Goal: Task Accomplishment & Management: Manage account settings

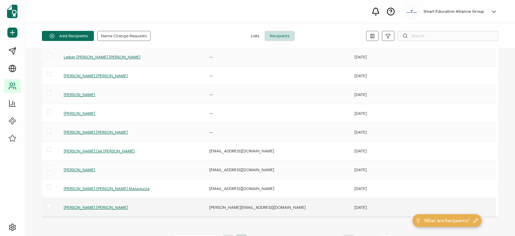
scroll to position [103, 0]
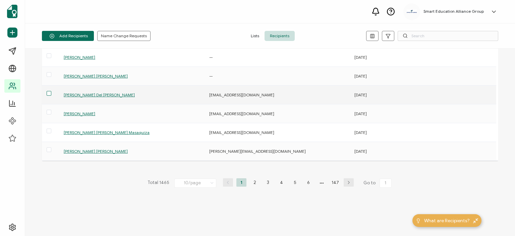
click at [51, 92] on span at bounding box center [49, 93] width 5 height 5
click at [51, 91] on input "checkbox" at bounding box center [51, 91] width 0 height 0
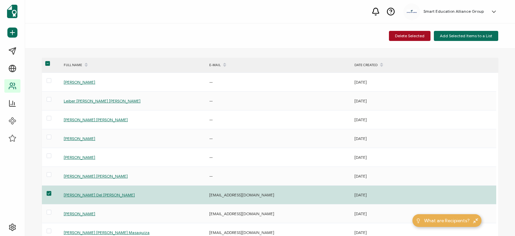
scroll to position [0, 0]
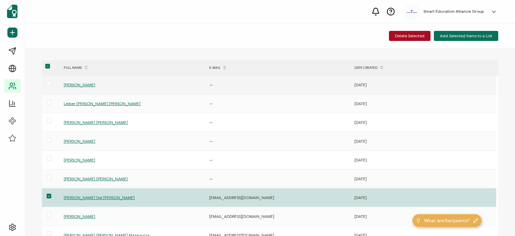
click at [79, 83] on span "[PERSON_NAME]" at bounding box center [80, 84] width 32 height 5
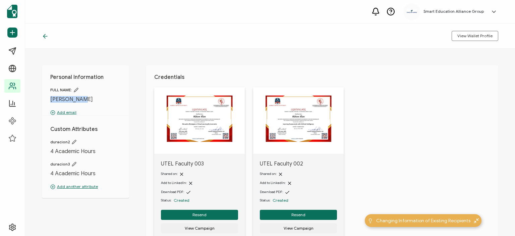
drag, startPoint x: 89, startPoint y: 100, endPoint x: 48, endPoint y: 98, distance: 40.3
click at [48, 98] on div "Personal Information FULL NAME: [PERSON_NAME] Add email Custom Attributes durac…" at bounding box center [85, 131] width 87 height 132
drag, startPoint x: 67, startPoint y: 98, endPoint x: 208, endPoint y: 118, distance: 141.9
click at [214, 118] on img at bounding box center [199, 118] width 66 height 47
click at [189, 112] on img at bounding box center [199, 118] width 66 height 47
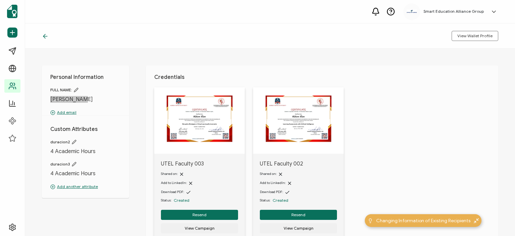
scroll to position [34, 0]
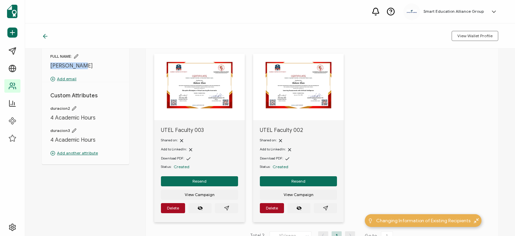
click at [190, 96] on img at bounding box center [199, 85] width 66 height 47
click at [228, 208] on icon "paper plane outline" at bounding box center [226, 207] width 5 height 5
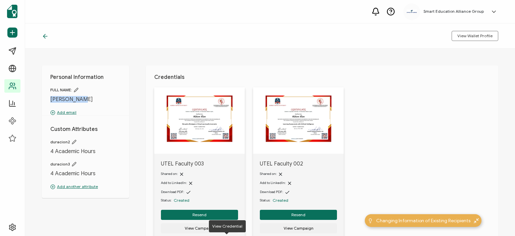
click at [214, 111] on img at bounding box center [199, 118] width 66 height 47
click at [42, 35] on icon at bounding box center [45, 36] width 7 height 7
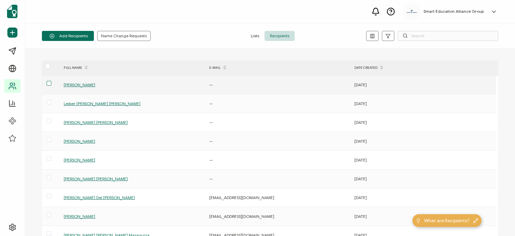
click at [47, 82] on span at bounding box center [49, 83] width 5 height 5
click at [51, 81] on input "checkbox" at bounding box center [51, 81] width 0 height 0
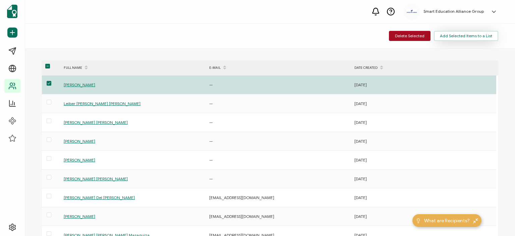
click at [459, 38] on span "Add Selected Items to a List" at bounding box center [466, 36] width 52 height 4
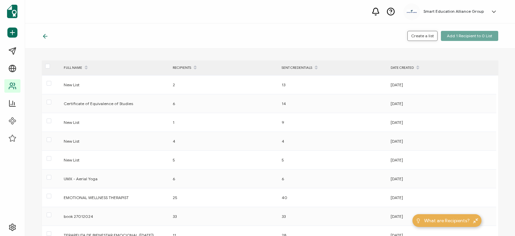
click at [422, 37] on span "Create a list" at bounding box center [422, 36] width 23 height 4
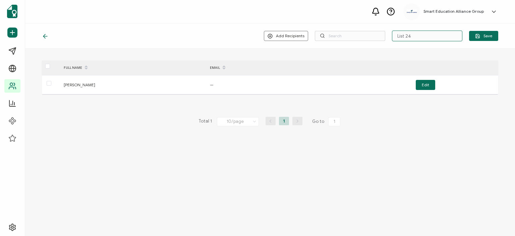
click at [438, 33] on input "List 24" at bounding box center [427, 36] width 70 height 11
drag, startPoint x: 434, startPoint y: 36, endPoint x: 359, endPoint y: 30, distance: 75.0
click at [359, 30] on div "Add Recipients Upload New Recipients Import from Recipients List 24 Save" at bounding box center [270, 35] width 490 height 25
type input "Lista UTEL"
click at [491, 36] on span "Save" at bounding box center [483, 36] width 17 height 5
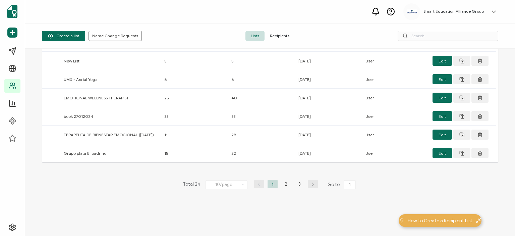
scroll to position [105, 0]
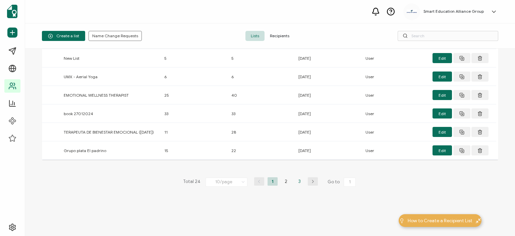
click at [296, 182] on li "3" at bounding box center [299, 181] width 10 height 8
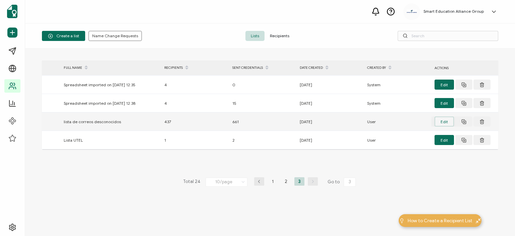
click at [438, 123] on button "Edit" at bounding box center [443, 121] width 19 height 10
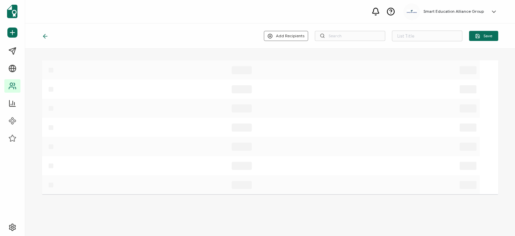
type input "lista de correos desconocidos"
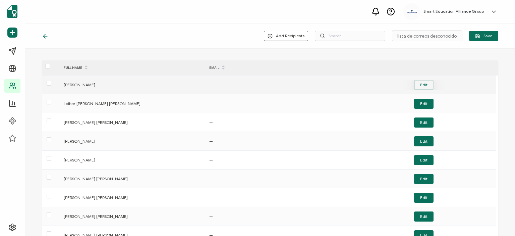
click at [431, 83] on button "Edit" at bounding box center [423, 85] width 19 height 10
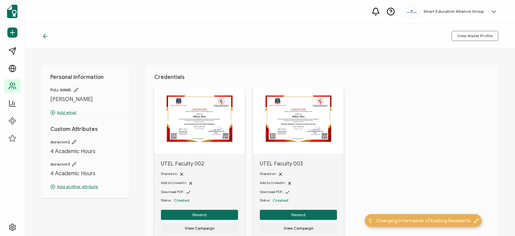
click at [51, 36] on div at bounding box center [47, 36] width 10 height 7
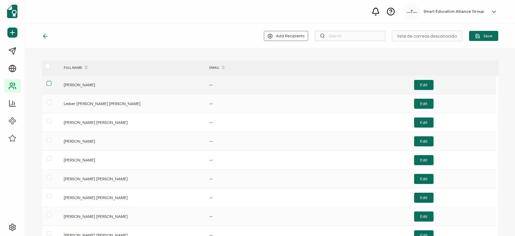
click at [50, 83] on span at bounding box center [49, 83] width 5 height 5
click at [51, 81] on input "checkbox" at bounding box center [51, 81] width 0 height 0
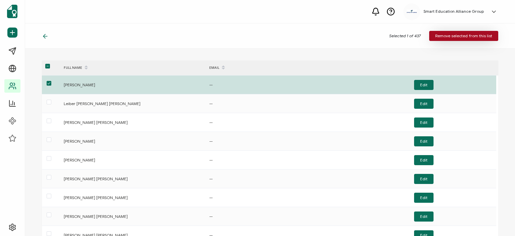
click at [455, 36] on span "Remove selected from this list" at bounding box center [463, 36] width 57 height 4
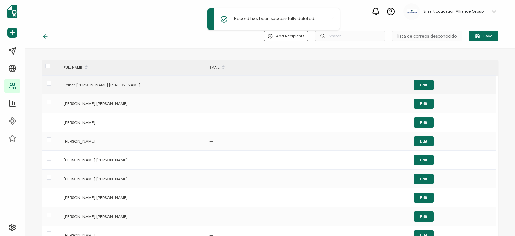
click at [86, 85] on div "Leiber [PERSON_NAME] [PERSON_NAME]" at bounding box center [132, 85] width 145 height 8
click at [418, 82] on button "Edit" at bounding box center [423, 85] width 19 height 10
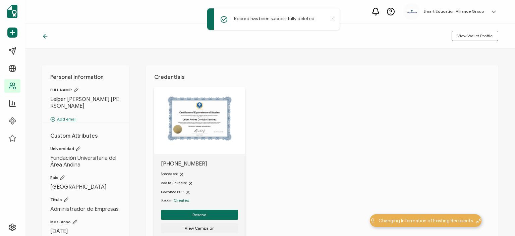
click at [211, 128] on img at bounding box center [199, 118] width 66 height 47
drag, startPoint x: 67, startPoint y: 105, endPoint x: 41, endPoint y: 94, distance: 28.4
click at [41, 94] on div "Personal Information FULL NAME: [PERSON_NAME] [PERSON_NAME] [PERSON_NAME] Add e…" at bounding box center [270, 142] width 490 height 187
copy div "Leiber [PERSON_NAME] [PERSON_NAME]"
click at [43, 36] on icon at bounding box center [45, 36] width 7 height 7
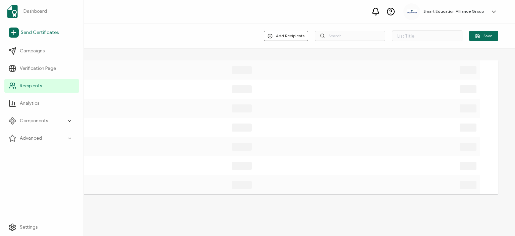
type input "lista de correos desconocidos"
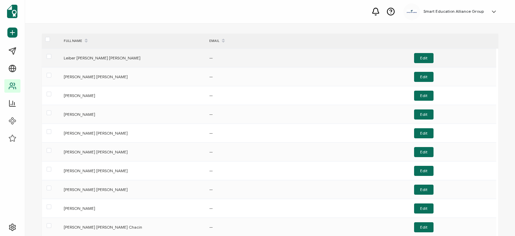
scroll to position [34, 0]
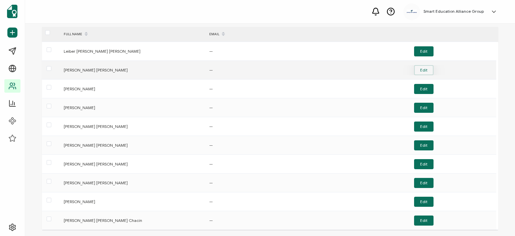
click at [429, 72] on button "Edit" at bounding box center [423, 70] width 19 height 10
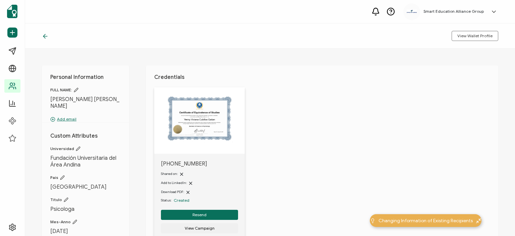
click at [73, 98] on span "[PERSON_NAME] [PERSON_NAME]" at bounding box center [85, 102] width 70 height 13
copy div "[PERSON_NAME] [PERSON_NAME]"
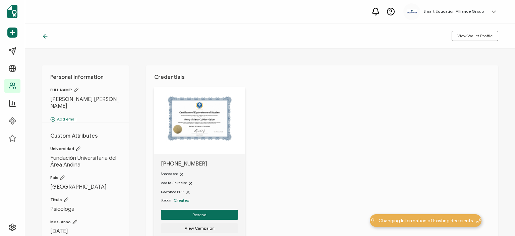
click at [44, 35] on icon at bounding box center [44, 36] width 2 height 4
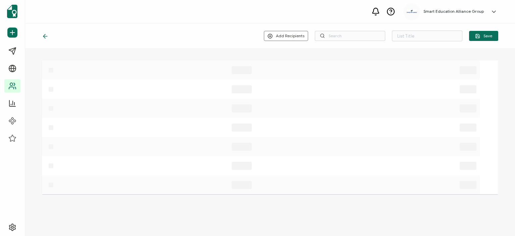
type input "lista de correos desconocidos"
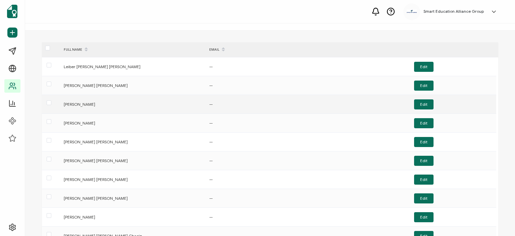
scroll to position [34, 0]
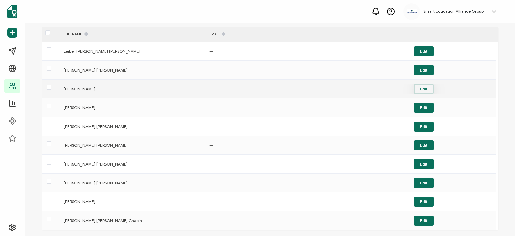
click at [420, 88] on button "Edit" at bounding box center [423, 89] width 19 height 10
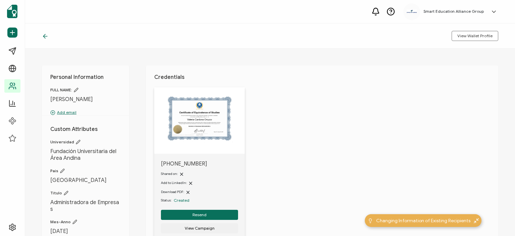
click at [75, 99] on span "[PERSON_NAME]" at bounding box center [85, 99] width 70 height 7
copy div "[PERSON_NAME]"
click at [48, 38] on icon at bounding box center [45, 36] width 7 height 7
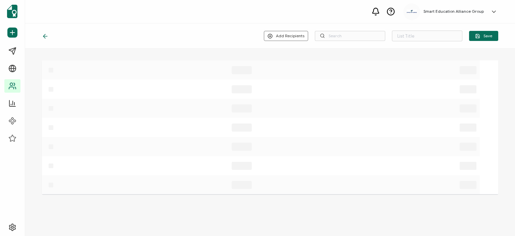
type input "lista de correos desconocidos"
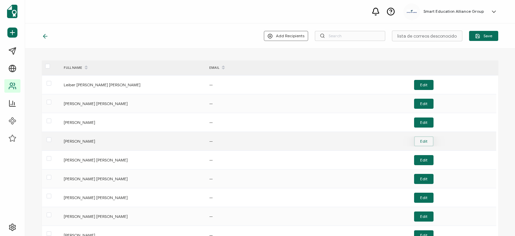
click at [429, 139] on button "Edit" at bounding box center [423, 141] width 19 height 10
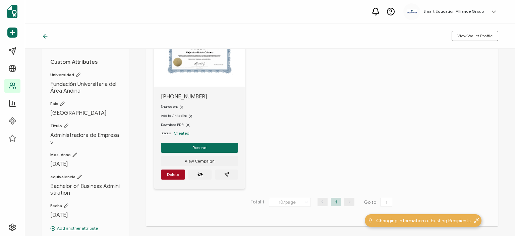
scroll to position [34, 0]
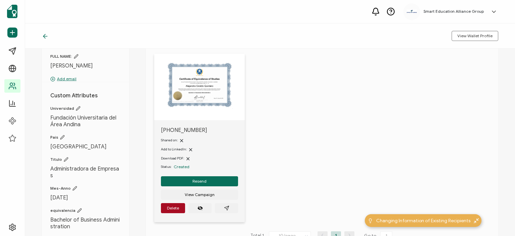
click at [83, 65] on span "[PERSON_NAME]" at bounding box center [85, 65] width 70 height 7
click at [81, 65] on span "[PERSON_NAME]" at bounding box center [85, 65] width 70 height 7
click at [80, 65] on span "[PERSON_NAME]" at bounding box center [85, 65] width 70 height 7
click at [78, 66] on span "[PERSON_NAME]" at bounding box center [85, 65] width 70 height 7
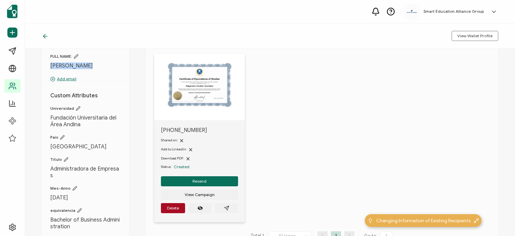
click at [78, 66] on span "[PERSON_NAME]" at bounding box center [85, 65] width 70 height 7
copy div "[PERSON_NAME]"
click at [48, 36] on icon at bounding box center [45, 36] width 7 height 7
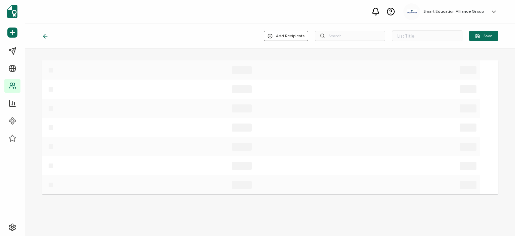
type input "lista de correos desconocidos"
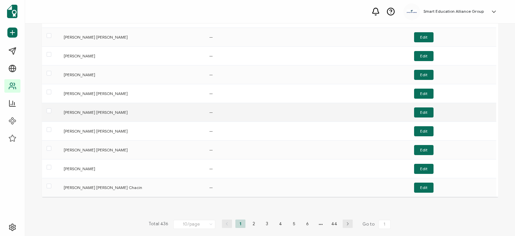
scroll to position [67, 0]
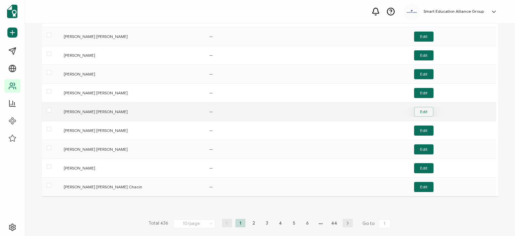
click at [427, 110] on button "Edit" at bounding box center [423, 112] width 19 height 10
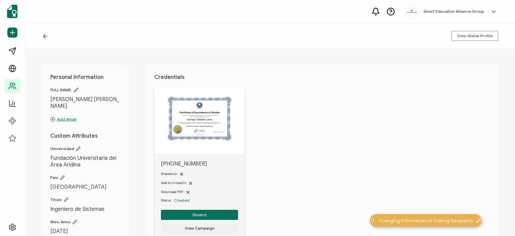
click at [91, 98] on span "[PERSON_NAME] [PERSON_NAME]" at bounding box center [85, 102] width 70 height 13
click at [89, 99] on span "[PERSON_NAME] [PERSON_NAME]" at bounding box center [85, 102] width 70 height 13
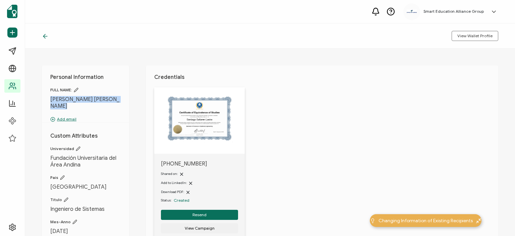
click at [88, 99] on span "[PERSON_NAME] [PERSON_NAME]" at bounding box center [85, 102] width 70 height 13
click at [87, 99] on span "[PERSON_NAME] [PERSON_NAME]" at bounding box center [85, 102] width 70 height 13
click at [42, 35] on icon at bounding box center [45, 36] width 7 height 7
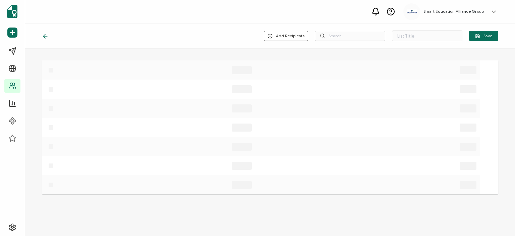
type input "lista de correos desconocidos"
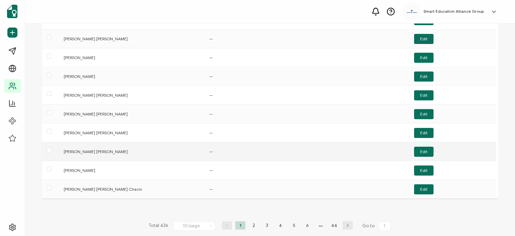
scroll to position [67, 0]
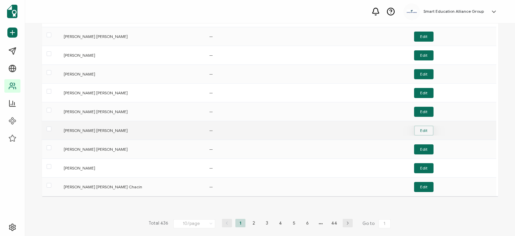
click at [416, 130] on button "Edit" at bounding box center [423, 130] width 19 height 10
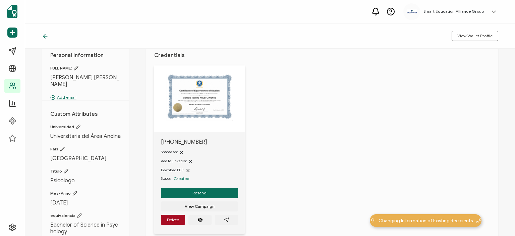
scroll to position [34, 0]
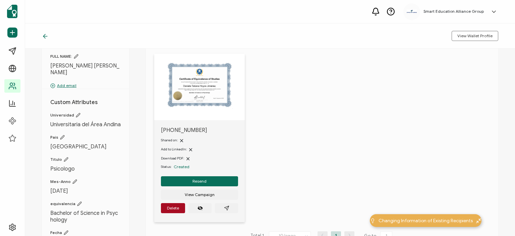
drag, startPoint x: 73, startPoint y: 70, endPoint x: 44, endPoint y: 61, distance: 30.5
click at [44, 61] on div "Personal Information FULL NAME: [PERSON_NAME] [PERSON_NAME] Add email Custom At…" at bounding box center [85, 149] width 87 height 234
copy span "[PERSON_NAME] [PERSON_NAME]"
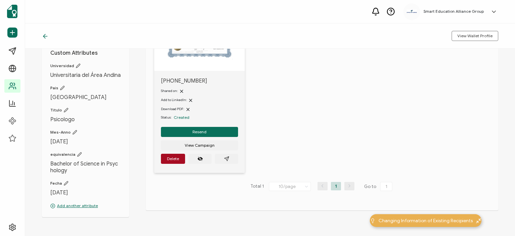
scroll to position [67, 0]
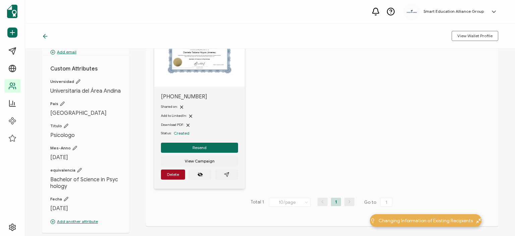
click at [44, 34] on icon at bounding box center [45, 36] width 7 height 7
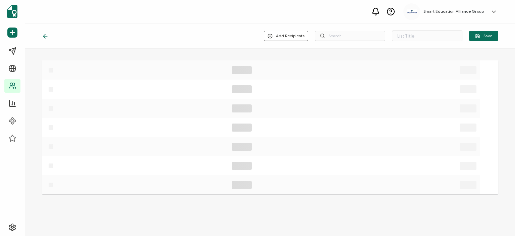
type input "lista de correos desconocidos"
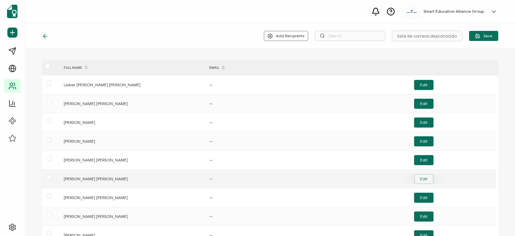
click at [419, 175] on button "Edit" at bounding box center [423, 179] width 19 height 10
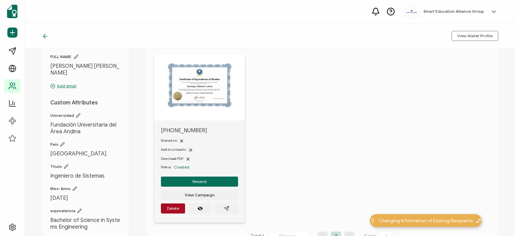
scroll to position [34, 0]
click at [46, 37] on icon at bounding box center [45, 36] width 7 height 7
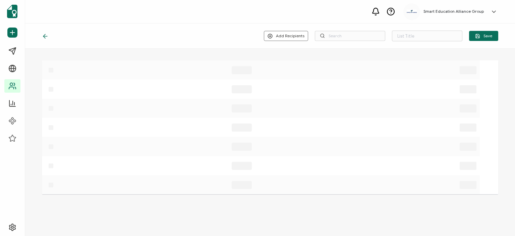
type input "lista de correos desconocidos"
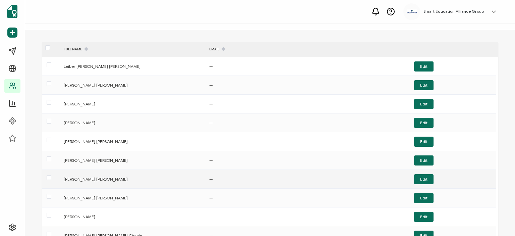
scroll to position [34, 0]
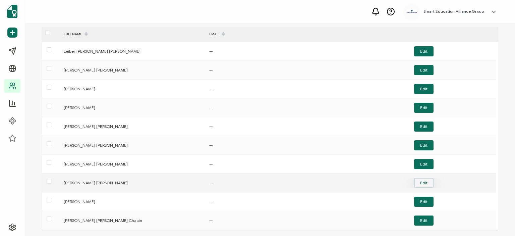
click at [420, 182] on button "Edit" at bounding box center [423, 183] width 19 height 10
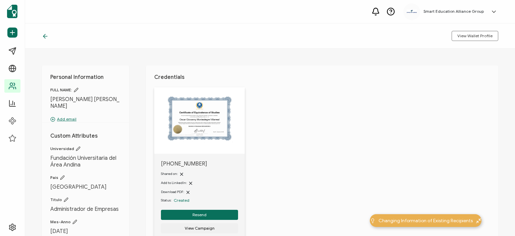
drag, startPoint x: 80, startPoint y: 107, endPoint x: 50, endPoint y: 98, distance: 31.5
click at [50, 98] on span "[PERSON_NAME] [PERSON_NAME]" at bounding box center [85, 102] width 70 height 13
copy span "[PERSON_NAME] [PERSON_NAME]"
click at [42, 35] on icon at bounding box center [45, 36] width 7 height 7
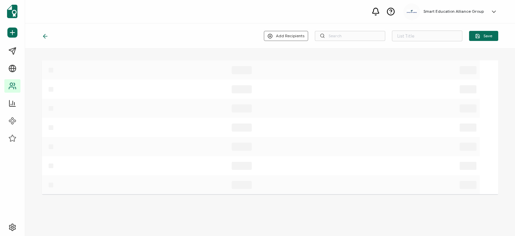
type input "lista de correos desconocidos"
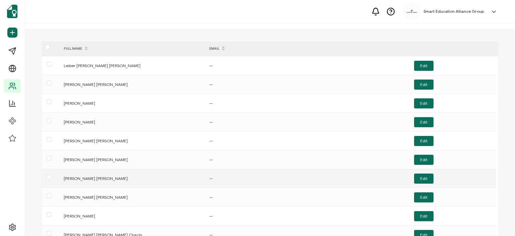
scroll to position [71, 0]
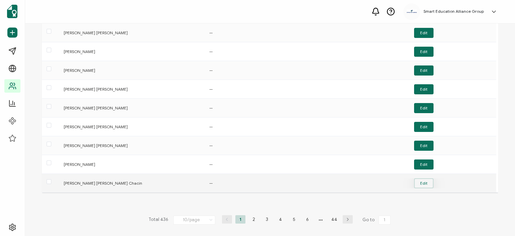
click at [432, 180] on button "Edit" at bounding box center [423, 183] width 19 height 10
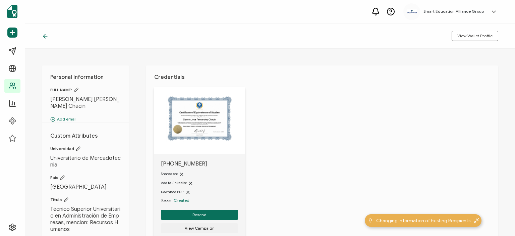
click at [43, 38] on icon at bounding box center [45, 36] width 7 height 7
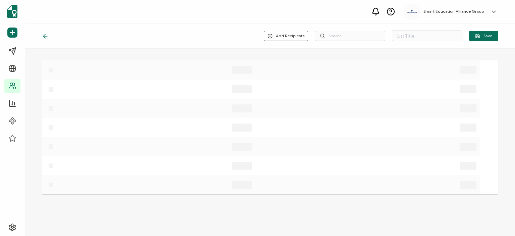
type input "lista de correos desconocidos"
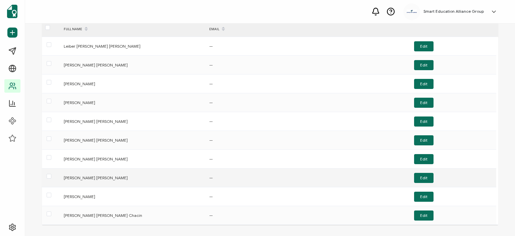
scroll to position [71, 0]
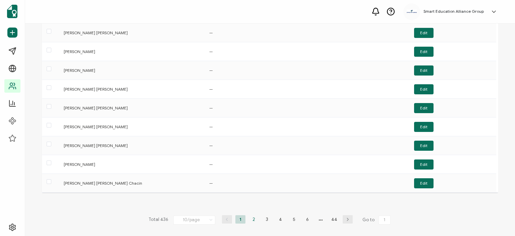
click at [250, 219] on li "2" at bounding box center [254, 219] width 10 height 8
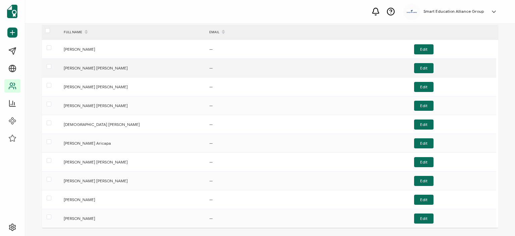
scroll to position [0, 0]
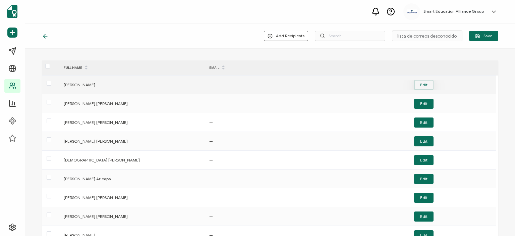
click at [424, 84] on button "Edit" at bounding box center [423, 85] width 19 height 10
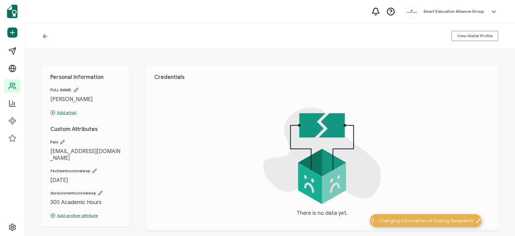
click at [44, 39] on icon at bounding box center [45, 36] width 7 height 7
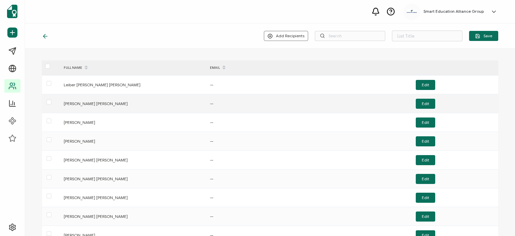
type input "lista de correos desconocidos"
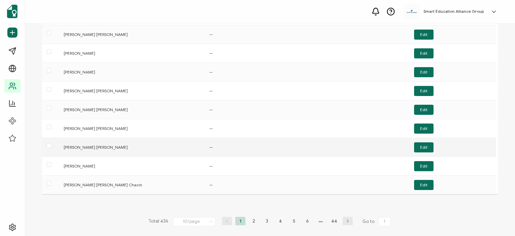
scroll to position [71, 0]
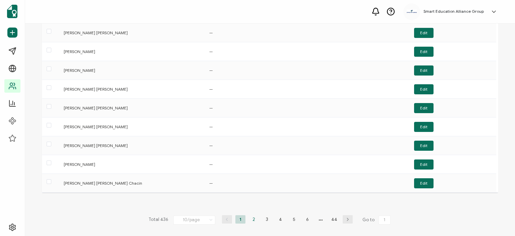
click at [252, 218] on li "2" at bounding box center [254, 219] width 10 height 8
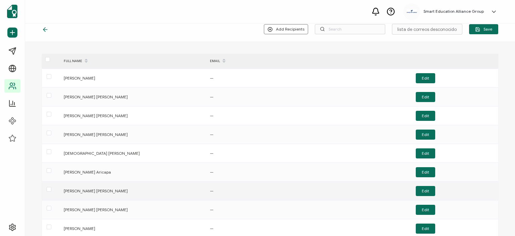
scroll to position [0, 0]
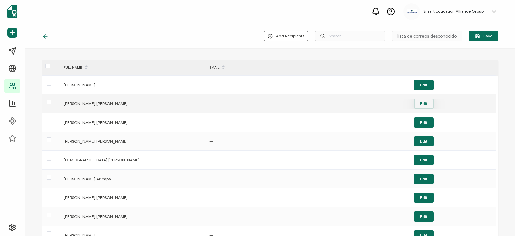
click at [418, 104] on button "Edit" at bounding box center [423, 104] width 19 height 10
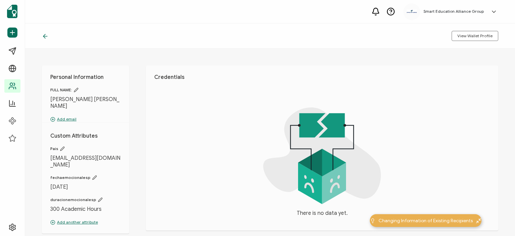
click at [45, 35] on icon at bounding box center [44, 36] width 2 height 4
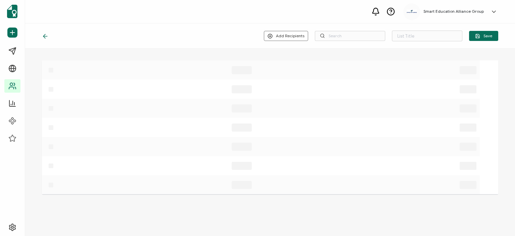
type input "lista de correos desconocidos"
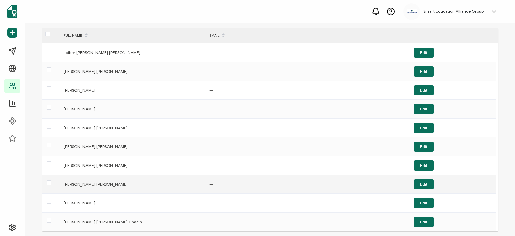
scroll to position [67, 0]
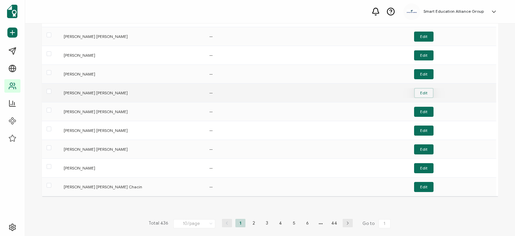
click at [418, 91] on button "Edit" at bounding box center [423, 93] width 19 height 10
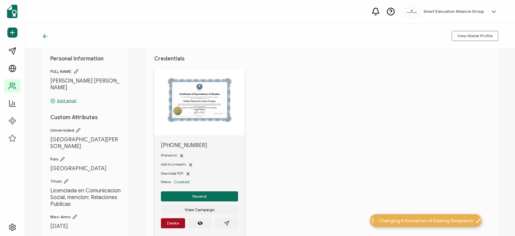
scroll to position [34, 0]
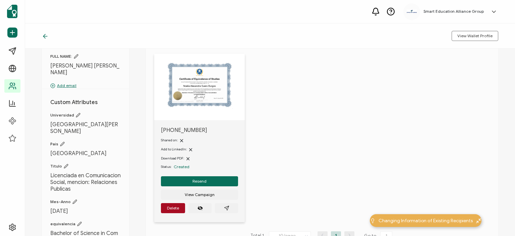
click at [45, 34] on icon at bounding box center [44, 36] width 2 height 4
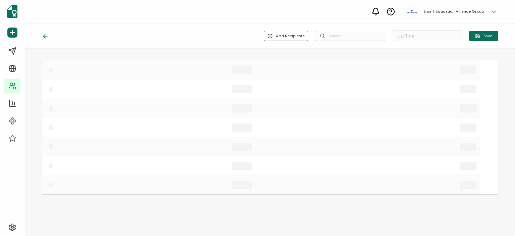
type input "lista de correos desconocidos"
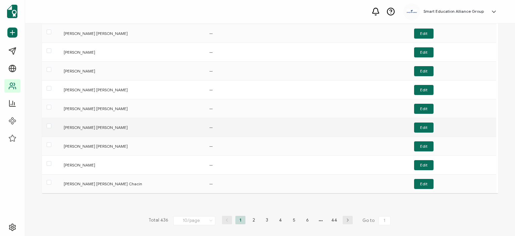
scroll to position [71, 0]
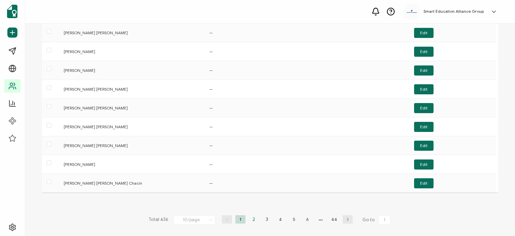
click at [253, 221] on li "2" at bounding box center [254, 219] width 10 height 8
click at [413, 141] on div "Edit" at bounding box center [423, 145] width 138 height 10
click at [417, 143] on button "Edit" at bounding box center [423, 145] width 19 height 10
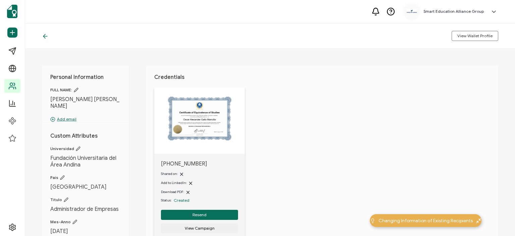
click at [44, 33] on icon at bounding box center [45, 36] width 7 height 7
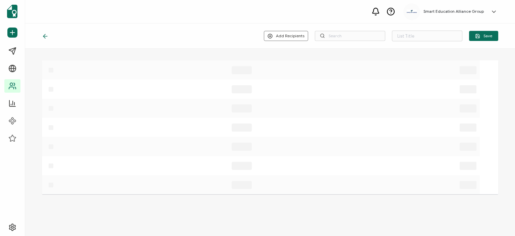
type input "lista de correos desconocidos"
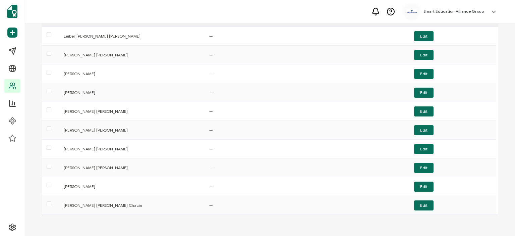
scroll to position [71, 0]
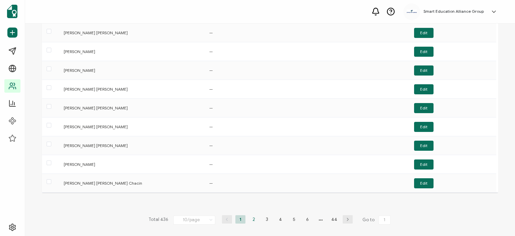
click at [250, 218] on li "2" at bounding box center [254, 219] width 10 height 8
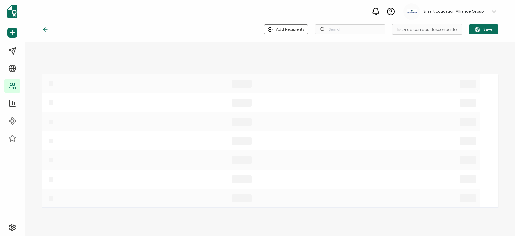
scroll to position [0, 0]
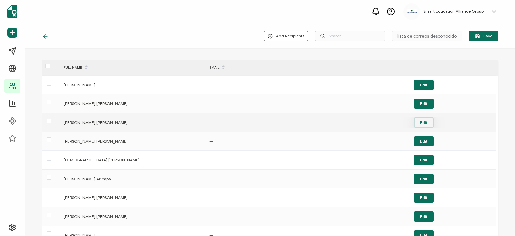
click at [421, 120] on button "Edit" at bounding box center [423, 122] width 19 height 10
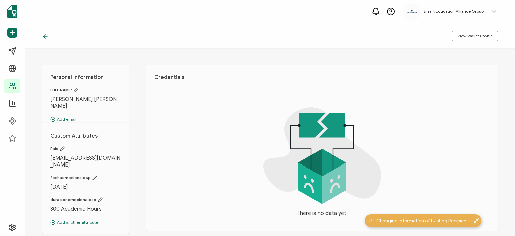
click at [46, 34] on icon at bounding box center [45, 36] width 7 height 7
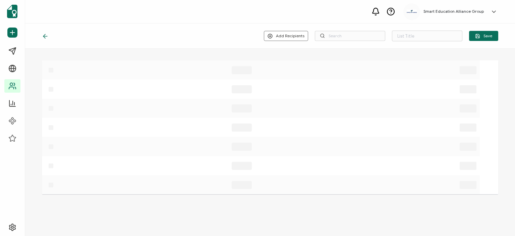
type input "lista de correos desconocidos"
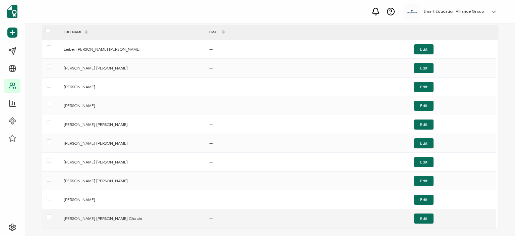
scroll to position [71, 0]
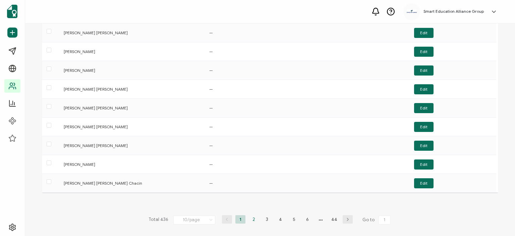
click at [251, 219] on li "2" at bounding box center [254, 219] width 10 height 8
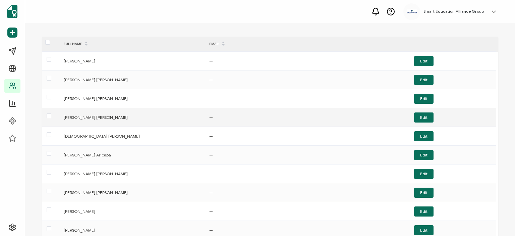
scroll to position [34, 0]
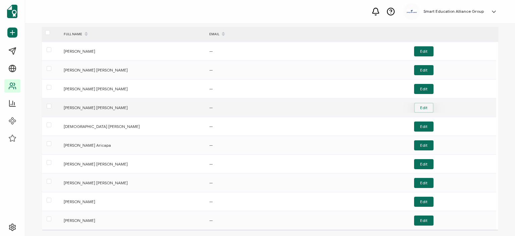
click at [424, 103] on button "Edit" at bounding box center [423, 108] width 19 height 10
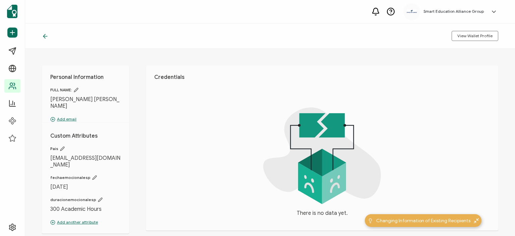
click at [48, 41] on div "View Wallet Profile" at bounding box center [270, 35] width 490 height 25
click at [46, 35] on icon at bounding box center [45, 36] width 7 height 7
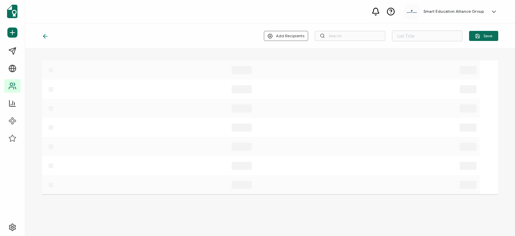
type input "lista de correos desconocidos"
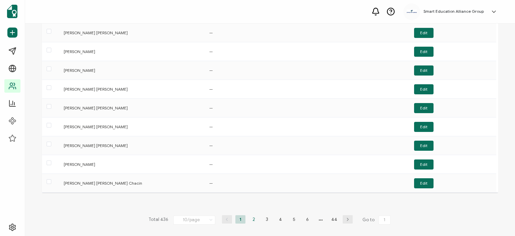
click at [252, 218] on li "2" at bounding box center [254, 219] width 10 height 8
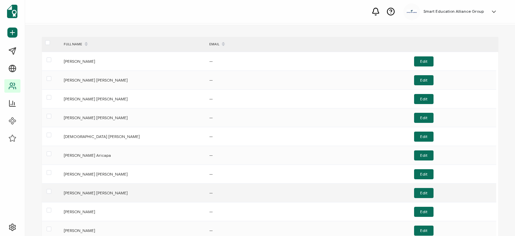
scroll to position [34, 0]
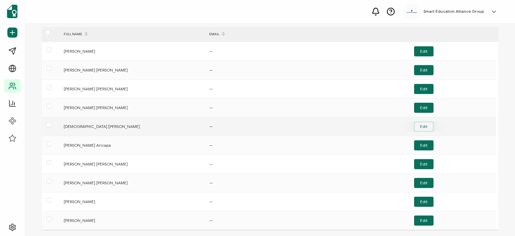
click at [422, 126] on button "Edit" at bounding box center [423, 126] width 19 height 10
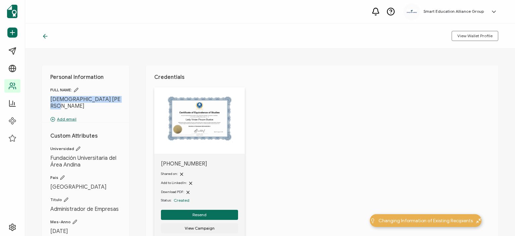
drag, startPoint x: 112, startPoint y: 99, endPoint x: 38, endPoint y: 96, distance: 74.8
click at [38, 96] on div "Personal Information FULL NAME: [DEMOGRAPHIC_DATA] [PERSON_NAME] Add email Cust…" at bounding box center [270, 142] width 490 height 187
copy span "[DEMOGRAPHIC_DATA] [PERSON_NAME]"
click at [44, 37] on icon at bounding box center [44, 36] width 2 height 4
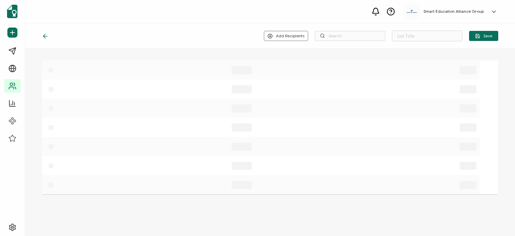
type input "lista de correos desconocidos"
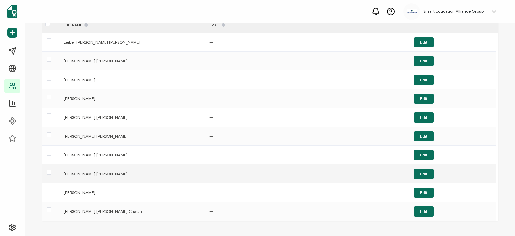
scroll to position [71, 0]
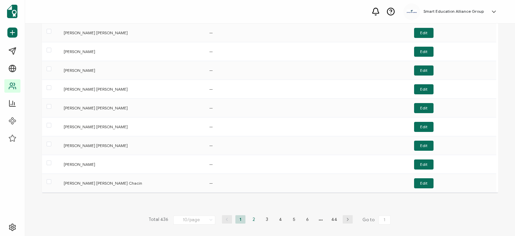
click at [250, 217] on li "2" at bounding box center [254, 219] width 10 height 8
click at [424, 108] on button "Edit" at bounding box center [423, 108] width 19 height 10
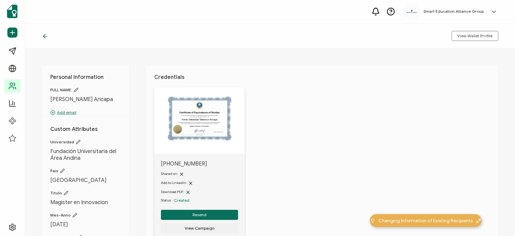
scroll to position [34, 0]
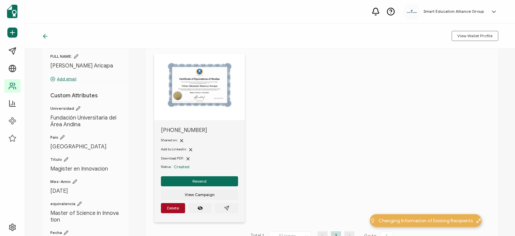
drag, startPoint x: 66, startPoint y: 71, endPoint x: 41, endPoint y: 60, distance: 27.6
click at [41, 60] on div "Personal Information FULL NAME: [PERSON_NAME] Aricapa Add email Custom Attribut…" at bounding box center [270, 142] width 490 height 187
copy div "[PERSON_NAME] Aricapa"
click at [49, 39] on div at bounding box center [47, 36] width 10 height 7
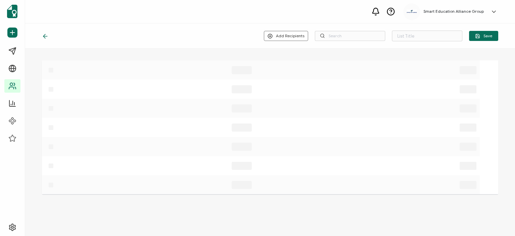
type input "lista de correos desconocidos"
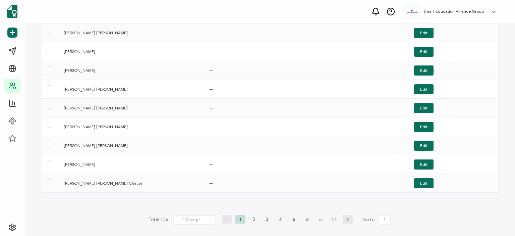
click at [255, 221] on li "2" at bounding box center [254, 219] width 10 height 8
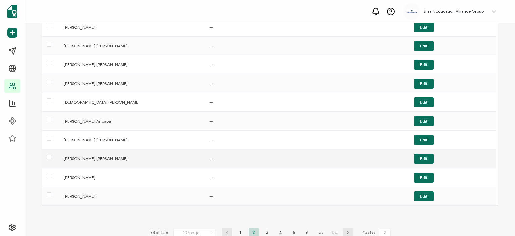
scroll to position [67, 0]
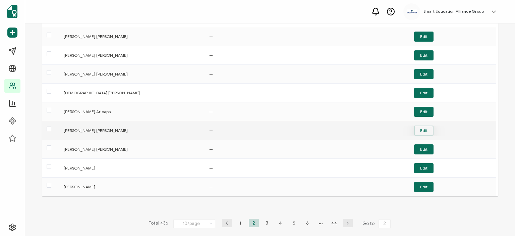
click at [422, 131] on button "Edit" at bounding box center [423, 130] width 19 height 10
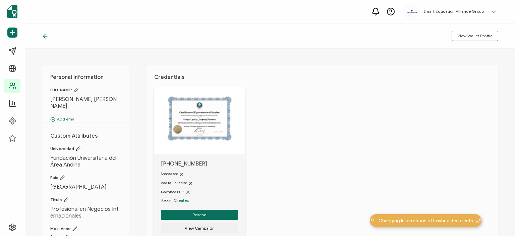
drag, startPoint x: 64, startPoint y: 108, endPoint x: 44, endPoint y: 95, distance: 23.4
click at [43, 96] on div "Personal Information FULL NAME: [PERSON_NAME] [PERSON_NAME] Add email Custom At…" at bounding box center [85, 192] width 87 height 254
copy span "[PERSON_NAME] [PERSON_NAME]"
click at [45, 36] on icon at bounding box center [45, 36] width 4 height 0
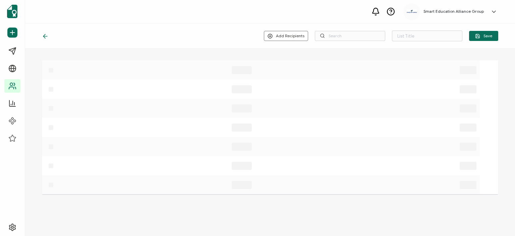
type input "lista de correos desconocidos"
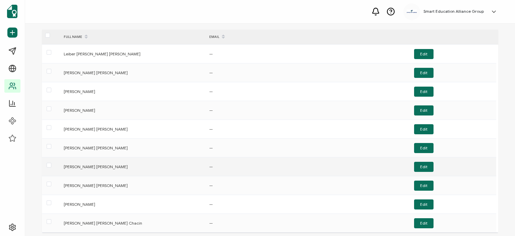
scroll to position [71, 0]
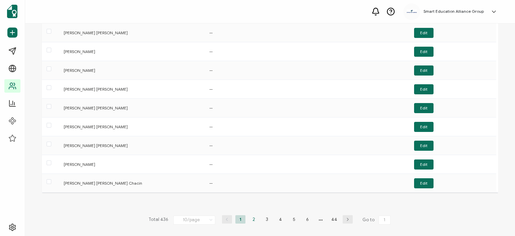
click at [254, 217] on li "2" at bounding box center [254, 219] width 10 height 8
click at [427, 147] on button "Edit" at bounding box center [423, 145] width 19 height 10
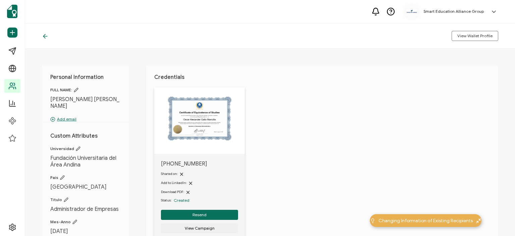
click at [61, 100] on span "[PERSON_NAME] [PERSON_NAME]" at bounding box center [85, 102] width 70 height 13
copy div "[PERSON_NAME] [PERSON_NAME]"
click at [46, 35] on icon at bounding box center [45, 36] width 7 height 7
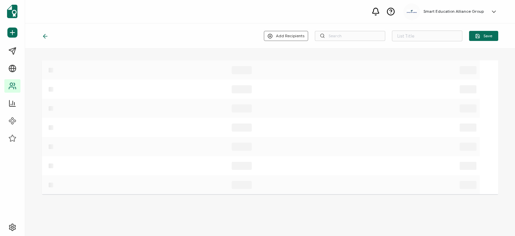
type input "lista de correos desconocidos"
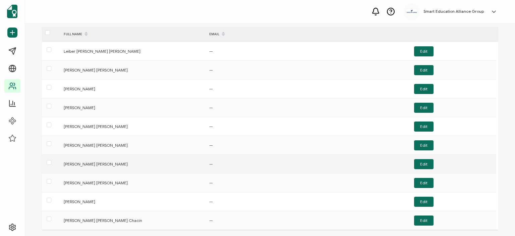
scroll to position [71, 0]
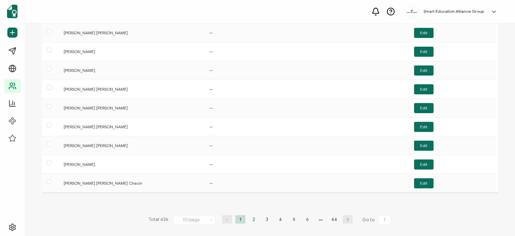
click at [251, 219] on li "2" at bounding box center [254, 219] width 10 height 8
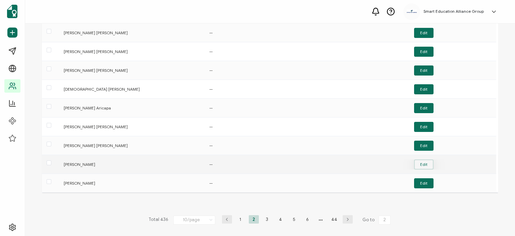
click at [424, 167] on button "Edit" at bounding box center [423, 164] width 19 height 10
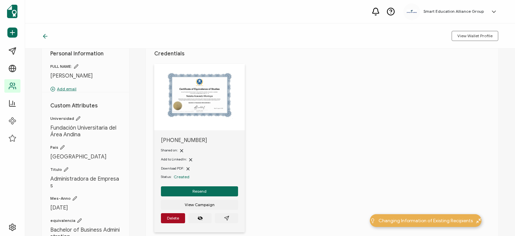
scroll to position [34, 0]
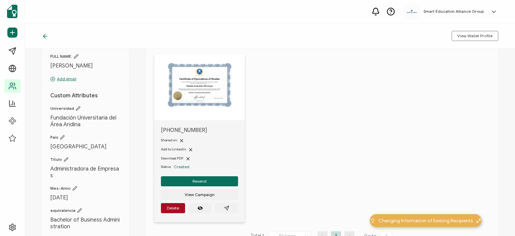
click at [109, 67] on span "[PERSON_NAME]" at bounding box center [85, 65] width 70 height 7
click at [43, 37] on icon at bounding box center [45, 36] width 7 height 7
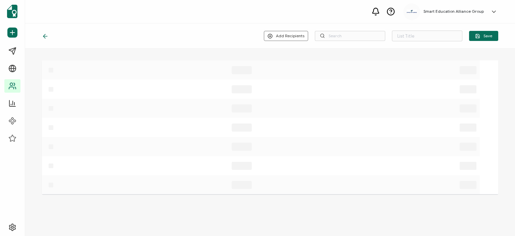
type input "lista de correos desconocidos"
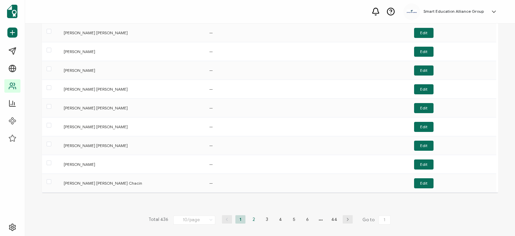
click at [252, 218] on li "2" at bounding box center [254, 219] width 10 height 8
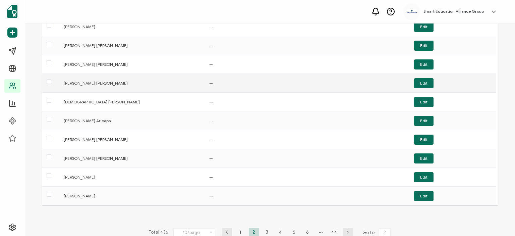
scroll to position [71, 0]
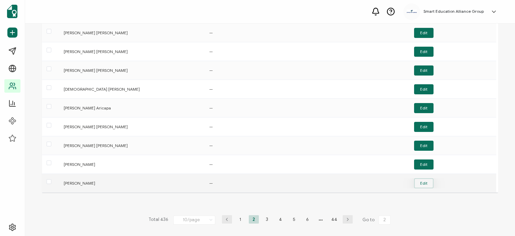
click at [424, 186] on button "Edit" at bounding box center [423, 183] width 19 height 10
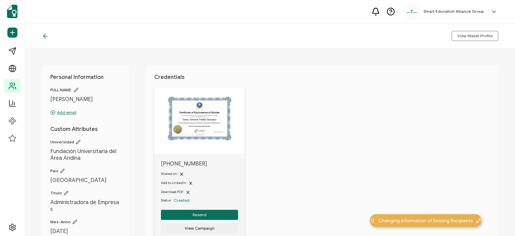
scroll to position [34, 0]
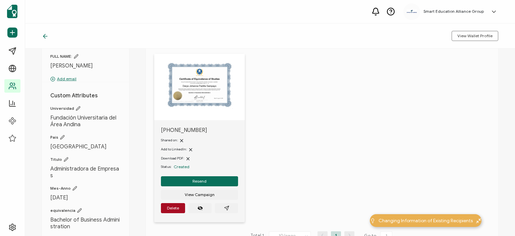
click at [65, 69] on span "[PERSON_NAME]" at bounding box center [85, 65] width 70 height 7
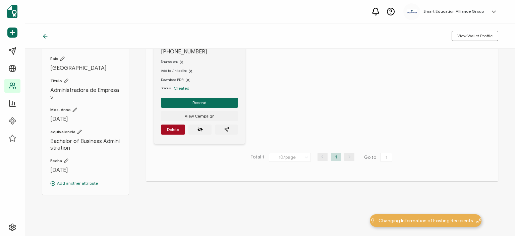
scroll to position [113, 0]
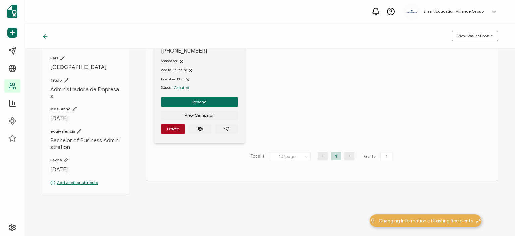
click at [43, 37] on icon at bounding box center [45, 36] width 7 height 7
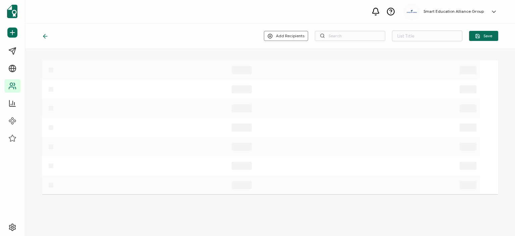
type input "lista de correos desconocidos"
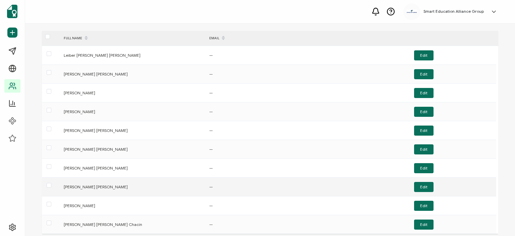
scroll to position [71, 0]
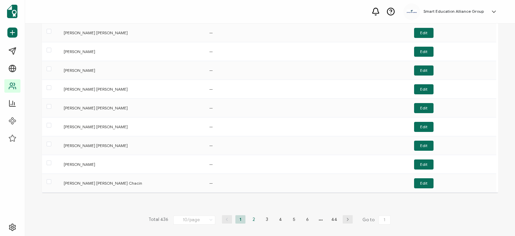
click at [251, 217] on li "2" at bounding box center [254, 219] width 10 height 8
click at [262, 217] on li "3" at bounding box center [267, 219] width 10 height 8
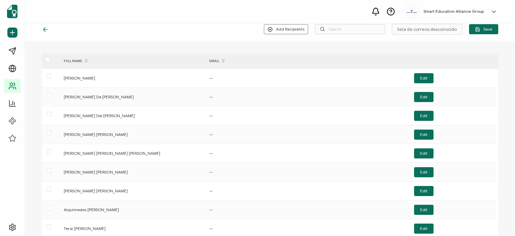
scroll to position [0, 0]
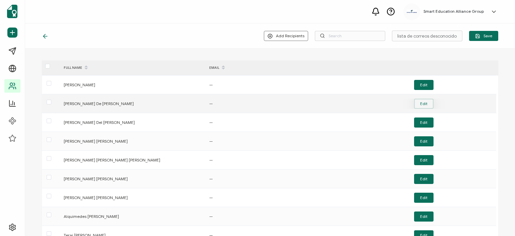
click at [419, 103] on button "Edit" at bounding box center [423, 104] width 19 height 10
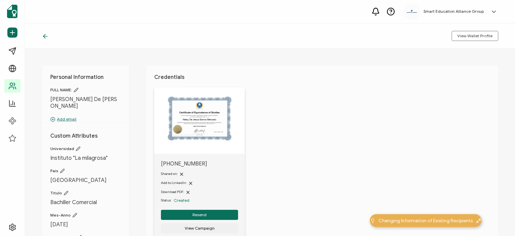
click at [47, 34] on icon at bounding box center [45, 36] width 7 height 7
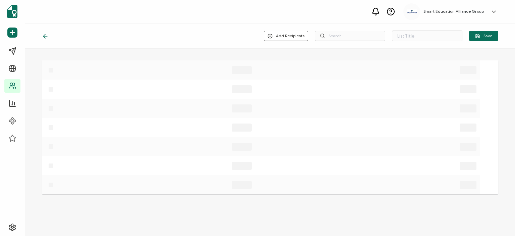
type input "lista de correos desconocidos"
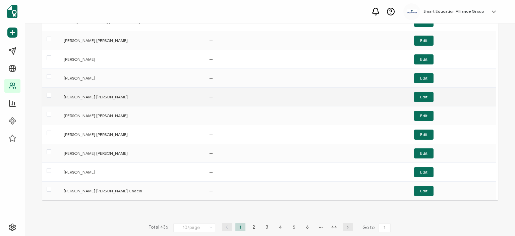
scroll to position [71, 0]
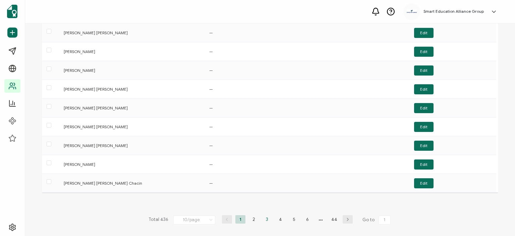
click at [266, 218] on li "3" at bounding box center [267, 219] width 10 height 8
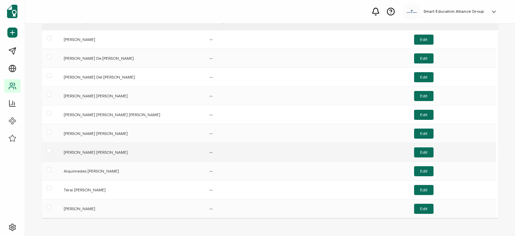
scroll to position [34, 0]
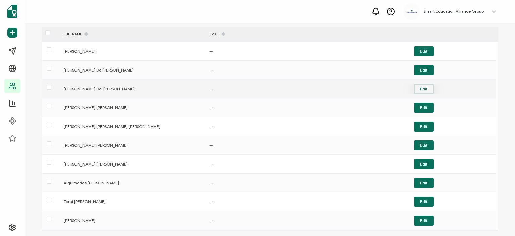
click at [416, 88] on button "Edit" at bounding box center [423, 89] width 19 height 10
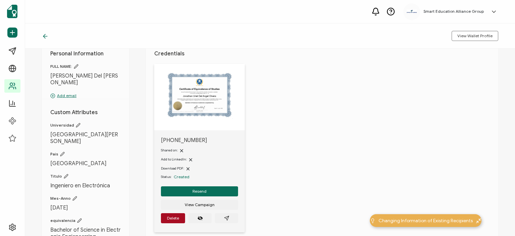
scroll to position [34, 0]
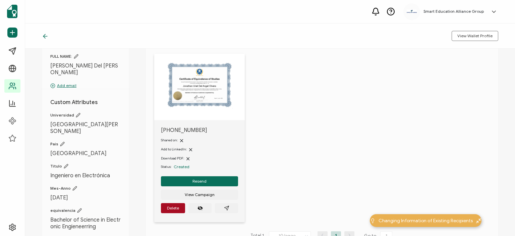
click at [44, 36] on icon at bounding box center [45, 36] width 7 height 7
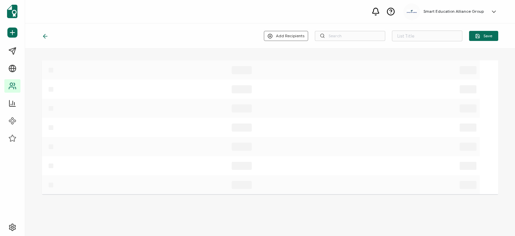
type input "lista de correos desconocidos"
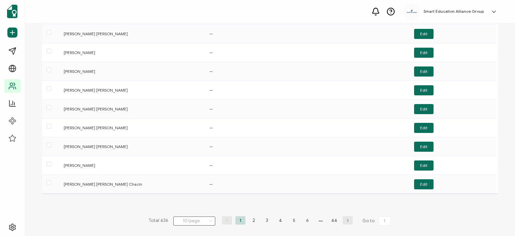
scroll to position [71, 0]
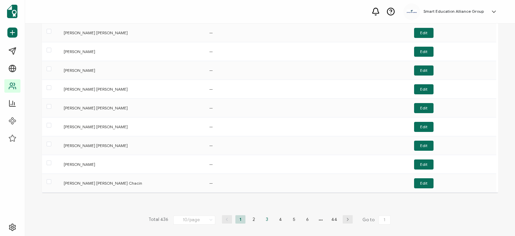
click at [268, 218] on li "3" at bounding box center [267, 219] width 10 height 8
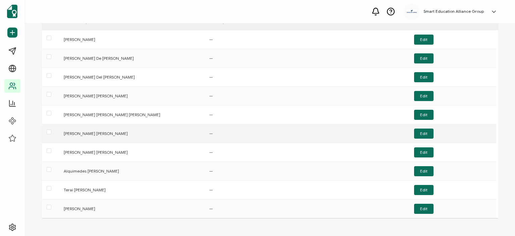
scroll to position [34, 0]
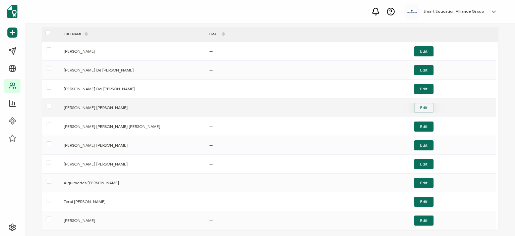
click at [421, 110] on button "Edit" at bounding box center [423, 108] width 19 height 10
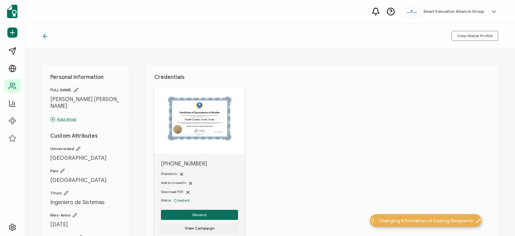
click at [42, 37] on icon at bounding box center [45, 36] width 7 height 7
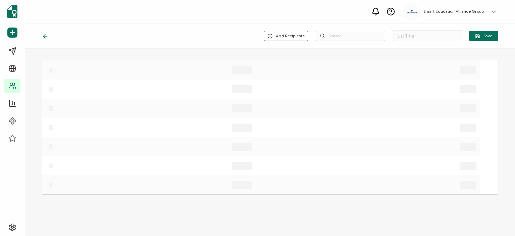
type input "lista de correos desconocidos"
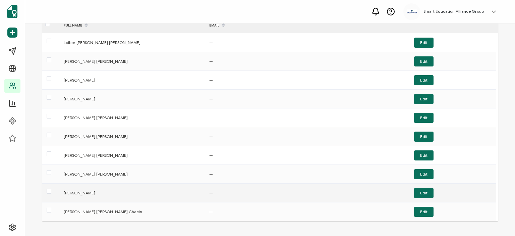
scroll to position [71, 0]
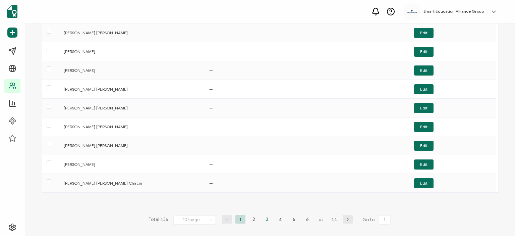
click at [267, 217] on li "3" at bounding box center [267, 219] width 10 height 8
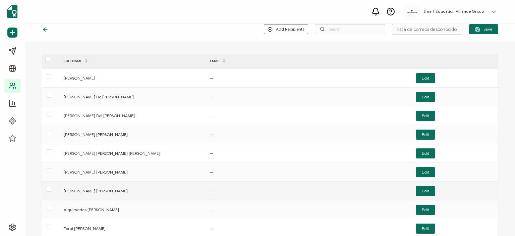
scroll to position [0, 0]
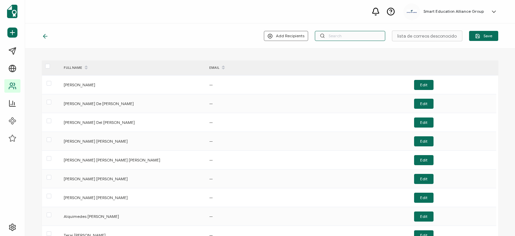
click at [330, 37] on input "text" at bounding box center [350, 36] width 70 height 10
click at [330, 34] on input "text" at bounding box center [350, 36] width 70 height 10
type input "[GEOGRAPHIC_DATA]"
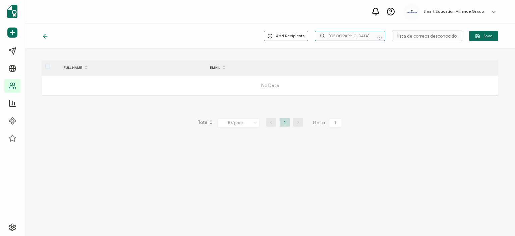
click at [382, 36] on icon at bounding box center [379, 36] width 8 height 10
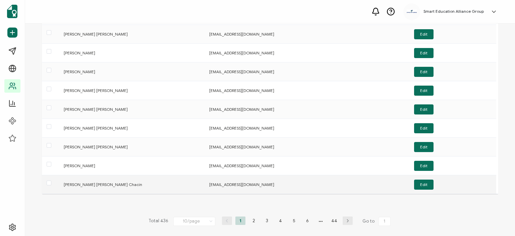
scroll to position [71, 0]
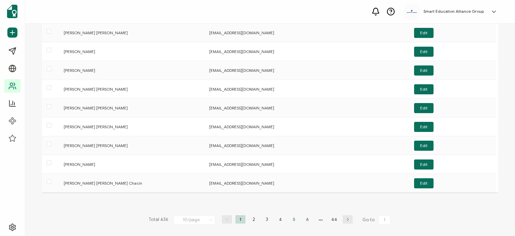
click at [291, 218] on li "5" at bounding box center [294, 219] width 10 height 8
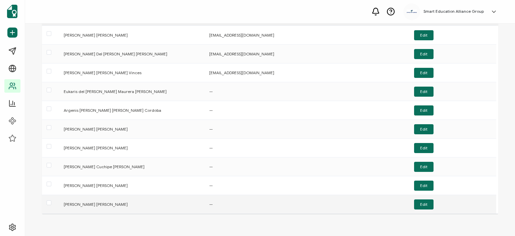
scroll to position [67, 0]
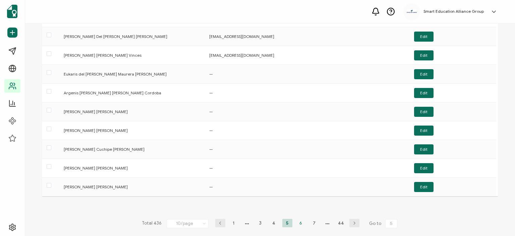
click at [298, 221] on li "6" at bounding box center [301, 223] width 10 height 8
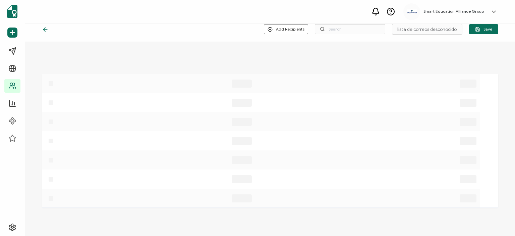
scroll to position [0, 0]
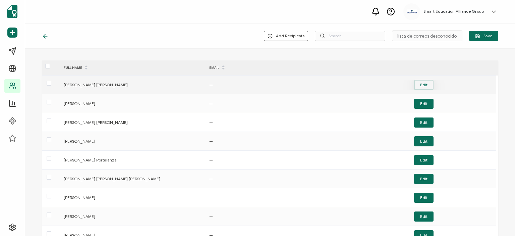
click at [421, 84] on button "Edit" at bounding box center [423, 85] width 19 height 10
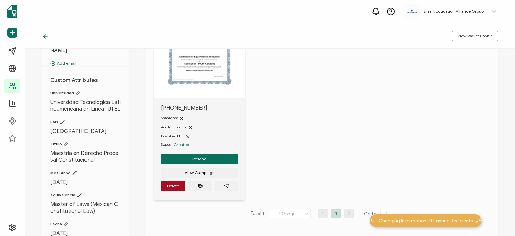
scroll to position [67, 0]
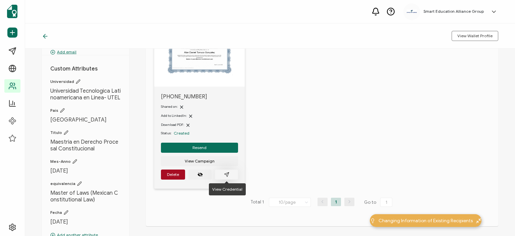
click at [224, 173] on icon "paper plane outline" at bounding box center [226, 174] width 5 height 5
click at [46, 34] on icon at bounding box center [45, 36] width 7 height 7
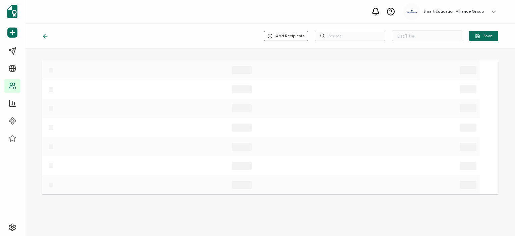
type input "lista de correos desconocidos"
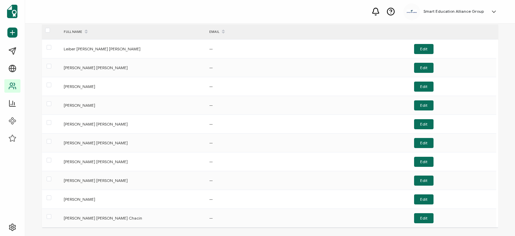
scroll to position [71, 0]
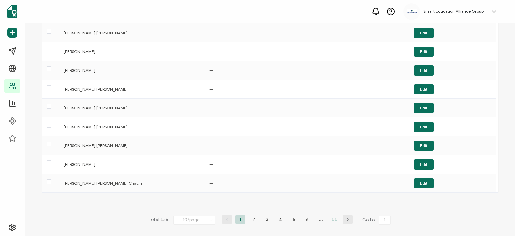
click at [333, 219] on li "44" at bounding box center [334, 219] width 10 height 8
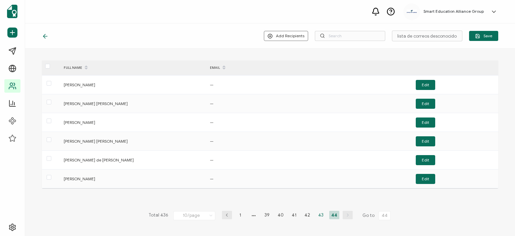
scroll to position [0, 0]
click at [267, 216] on li "39" at bounding box center [267, 215] width 10 height 8
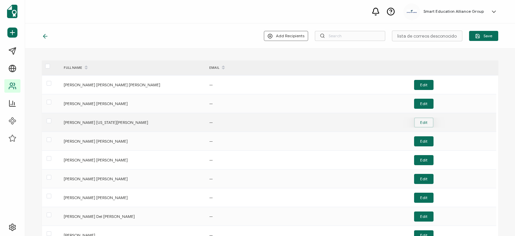
click at [424, 123] on button "Edit" at bounding box center [423, 122] width 19 height 10
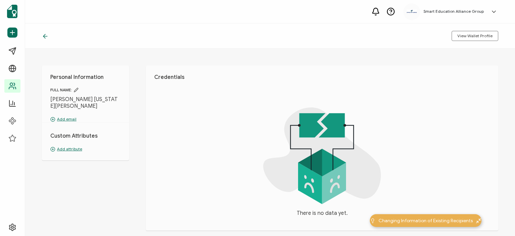
click at [44, 35] on icon at bounding box center [45, 36] width 7 height 7
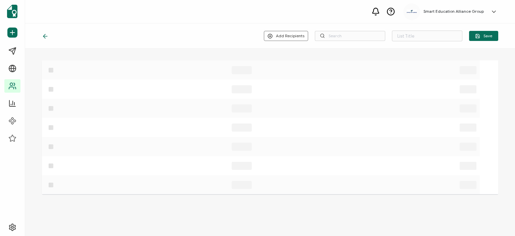
type input "lista de correos desconocidos"
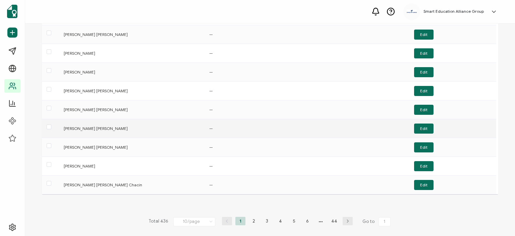
scroll to position [71, 0]
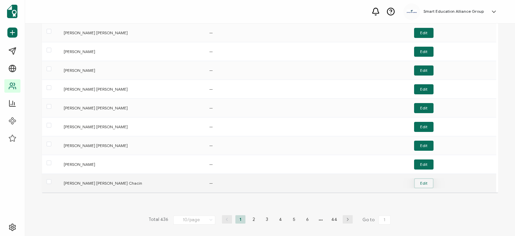
click at [420, 184] on button "Edit" at bounding box center [423, 183] width 19 height 10
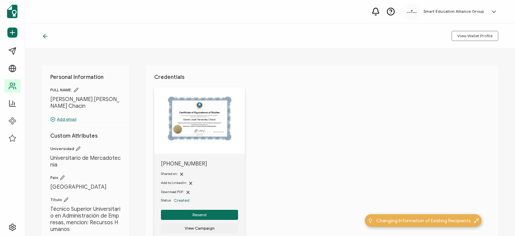
click at [45, 36] on icon at bounding box center [45, 36] width 4 height 0
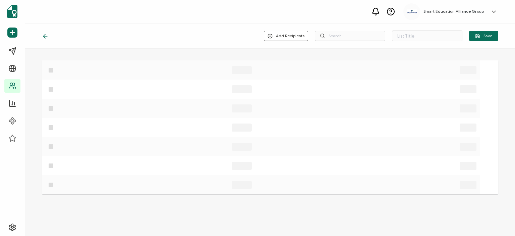
type input "lista de correos desconocidos"
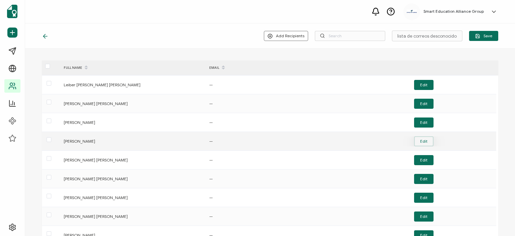
click at [414, 144] on button "Edit" at bounding box center [423, 141] width 19 height 10
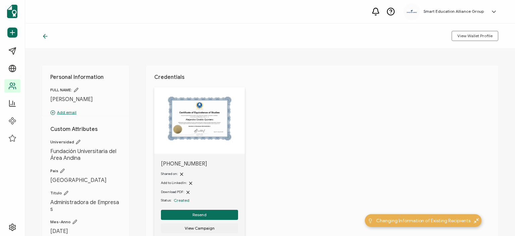
drag, startPoint x: 118, startPoint y: 99, endPoint x: 49, endPoint y: 97, distance: 69.4
click at [49, 97] on div "Personal Information FULL NAME: [PERSON_NAME] Add email Custom Attributes Unive…" at bounding box center [85, 185] width 87 height 241
drag, startPoint x: 54, startPoint y: 99, endPoint x: 110, endPoint y: 79, distance: 59.4
click at [110, 79] on h1 "Personal Information" at bounding box center [85, 77] width 70 height 7
drag, startPoint x: 124, startPoint y: 100, endPoint x: 49, endPoint y: 100, distance: 75.1
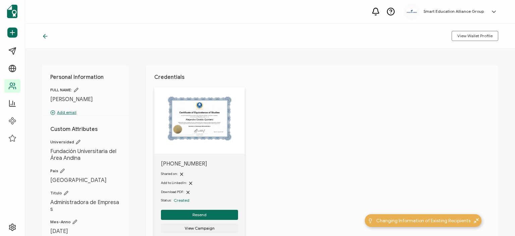
click at [49, 100] on div "Personal Information FULL NAME: [PERSON_NAME] Add email Custom Attributes Unive…" at bounding box center [85, 185] width 87 height 241
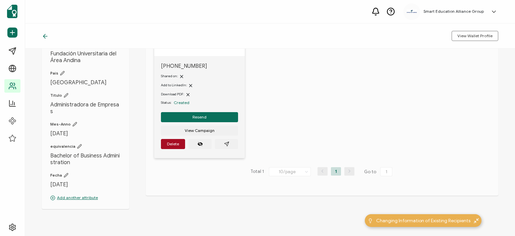
scroll to position [101, 0]
